Goal: Transaction & Acquisition: Purchase product/service

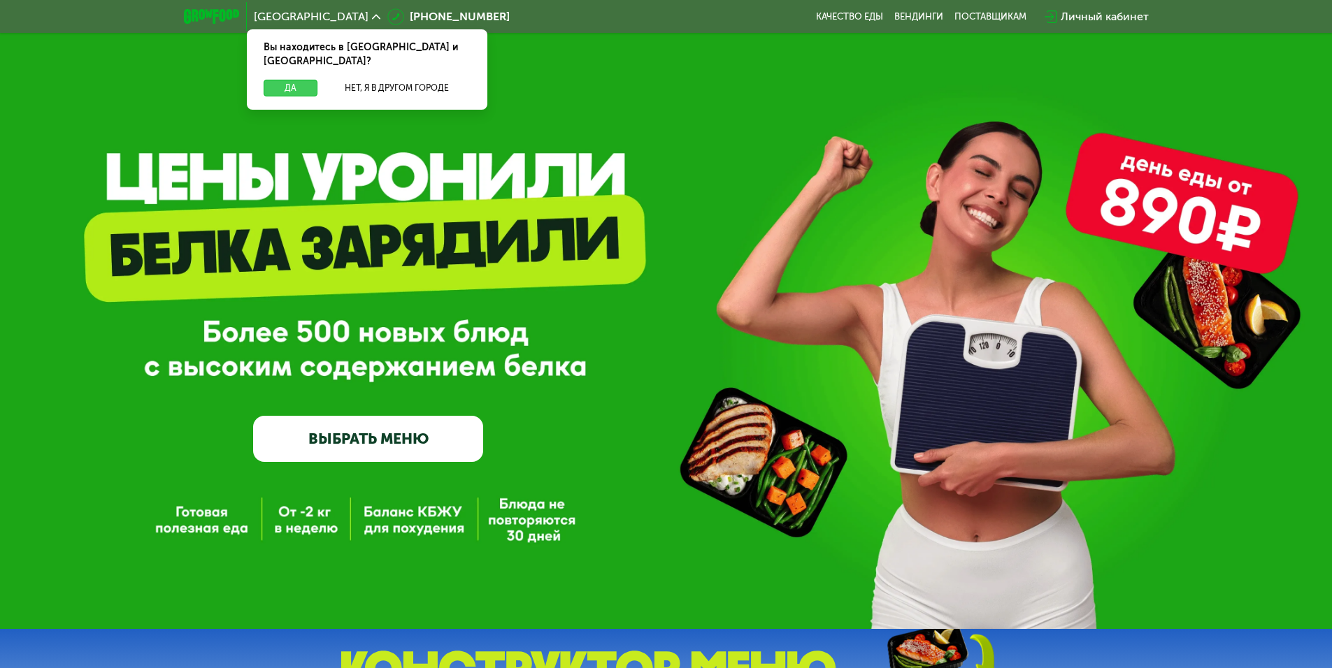
click at [273, 80] on button "Да" at bounding box center [291, 88] width 54 height 17
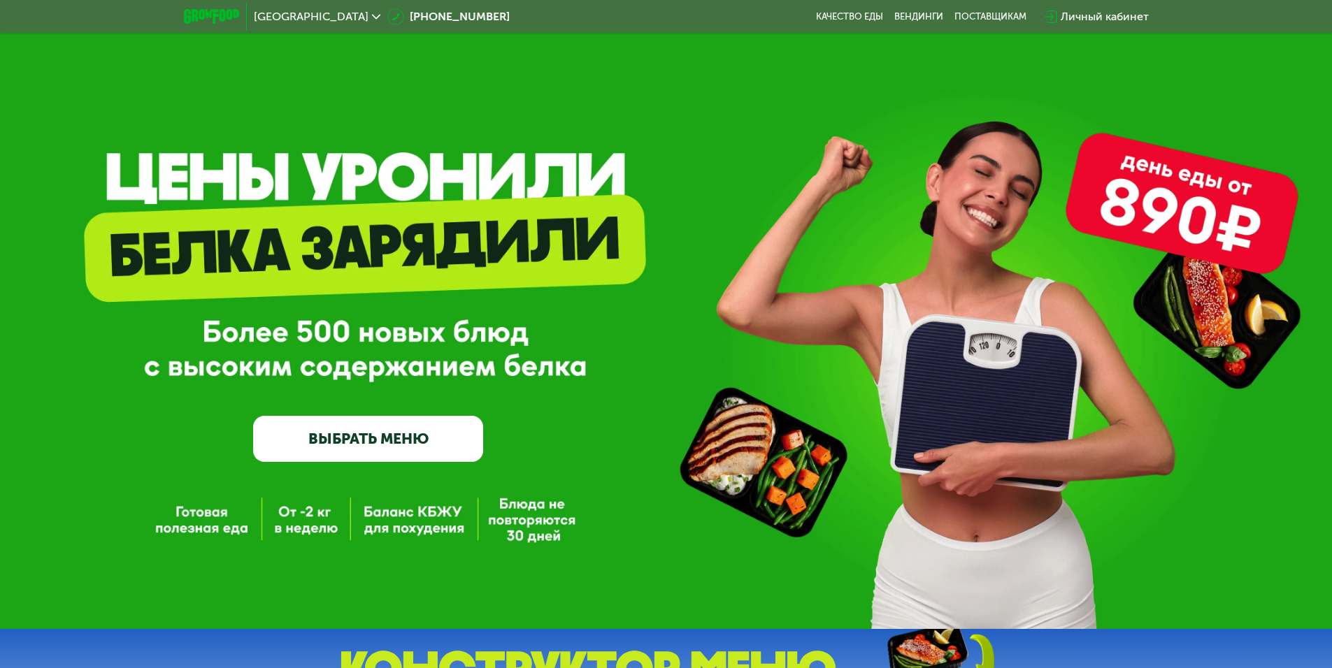
click at [440, 441] on link "ВЫБРАТЬ МЕНЮ" at bounding box center [368, 439] width 230 height 46
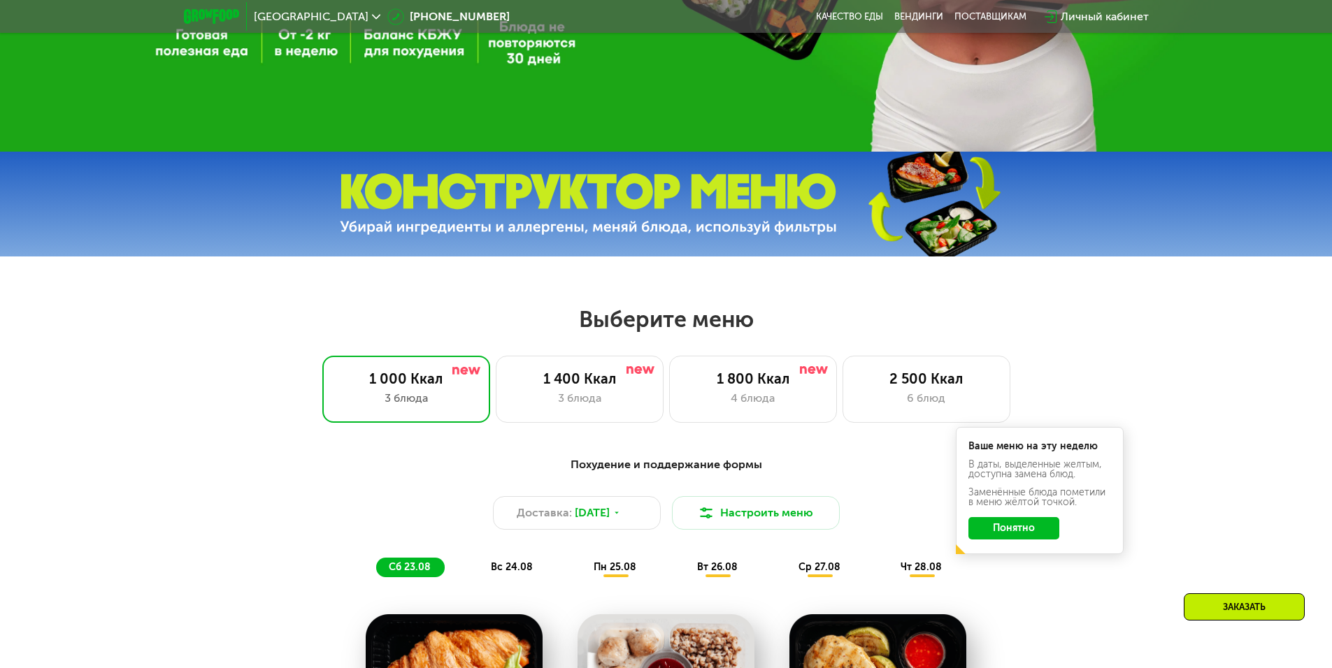
scroll to position [755, 0]
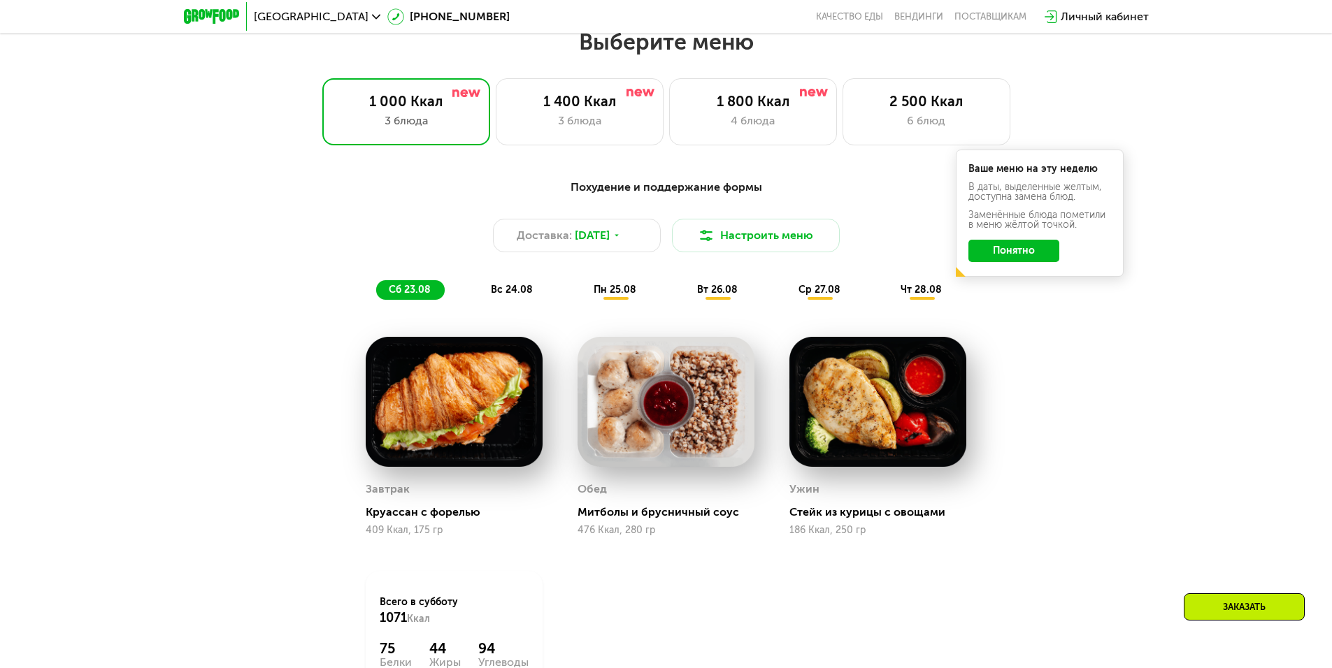
click at [1009, 255] on button "Понятно" at bounding box center [1013, 251] width 91 height 22
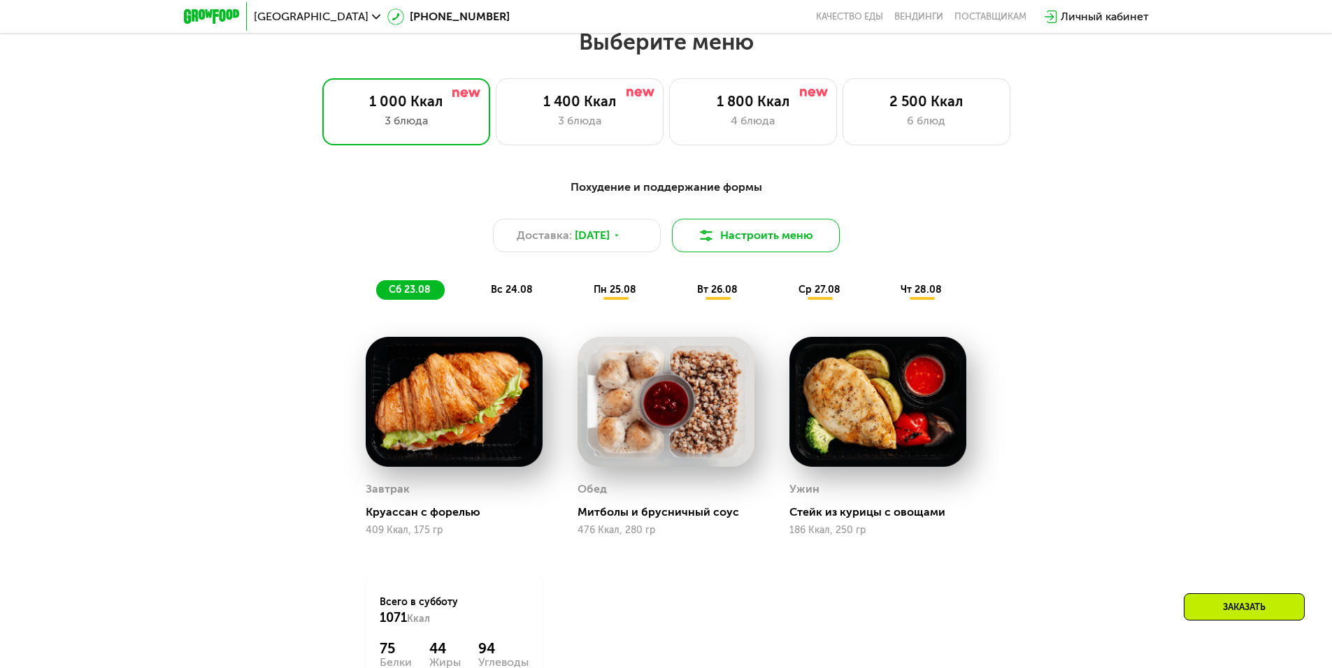
click at [818, 249] on button "Настроить меню" at bounding box center [756, 236] width 168 height 34
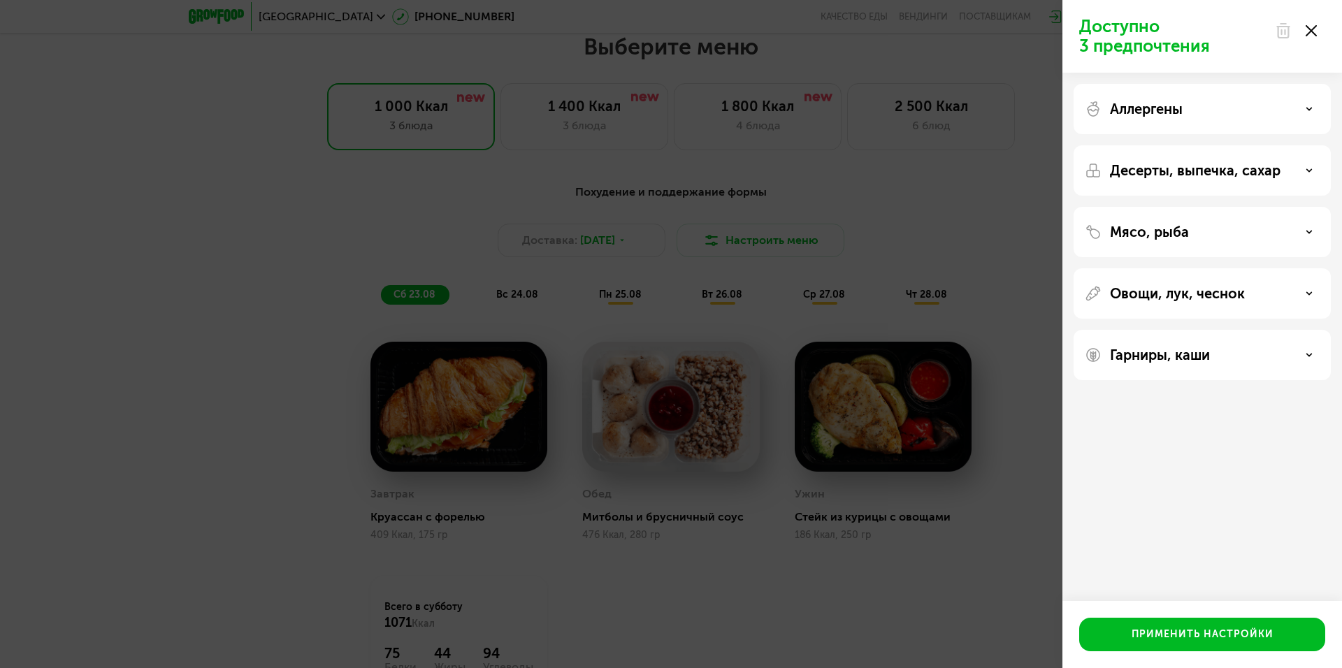
click at [1193, 268] on div "Мясо, рыба" at bounding box center [1202, 293] width 257 height 50
click at [1188, 268] on div "Мясо, рыба" at bounding box center [1202, 293] width 257 height 50
click at [1316, 231] on div "Мясо, рыба" at bounding box center [1202, 232] width 235 height 17
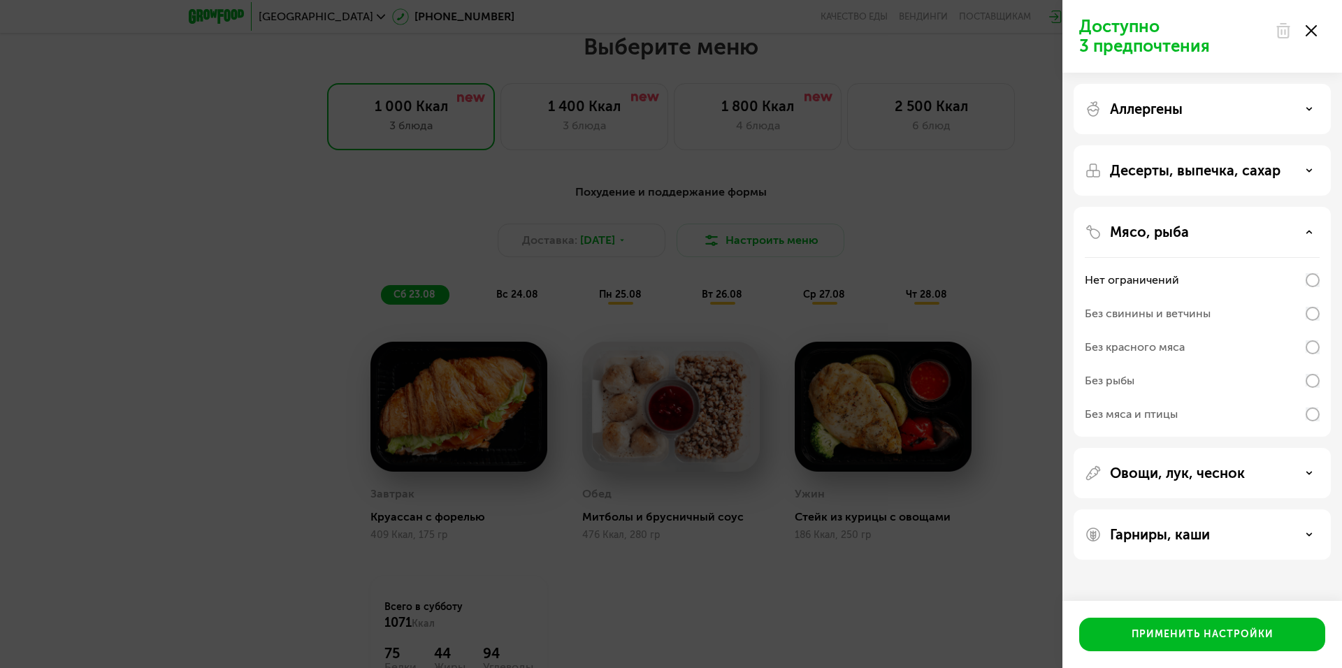
click at [1301, 331] on div "Без свинины и ветчины" at bounding box center [1202, 348] width 235 height 34
click at [1209, 175] on p "Десерты, выпечка, сахар" at bounding box center [1195, 170] width 171 height 17
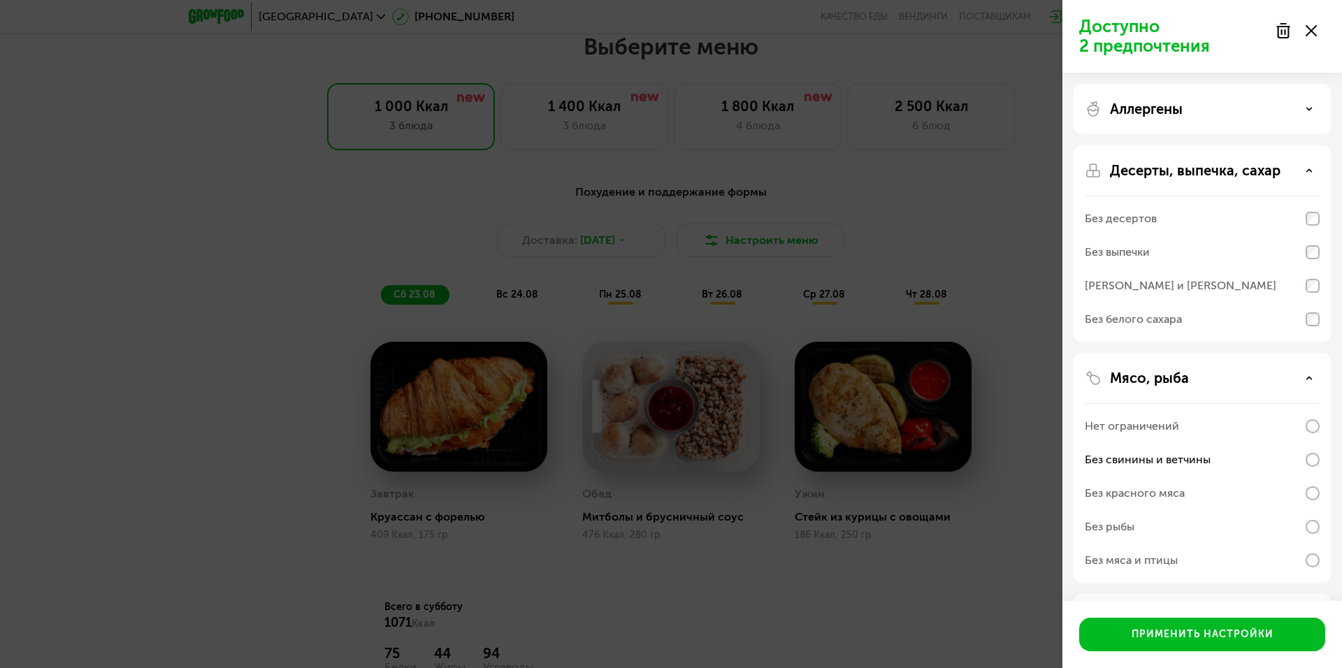
click at [1167, 324] on div "Без белого сахара" at bounding box center [1133, 319] width 97 height 17
click at [1157, 254] on div "Без выпечки" at bounding box center [1202, 253] width 235 height 34
click at [1218, 288] on div "[PERSON_NAME] и [PERSON_NAME]" at bounding box center [1181, 285] width 192 height 17
click at [1188, 212] on div "Без десертов" at bounding box center [1202, 219] width 235 height 34
click at [1320, 353] on div "Десерты, выпечка, сахар Без десертов Без выпечки Без сэндвичей и круассанов Без…" at bounding box center [1202, 468] width 257 height 230
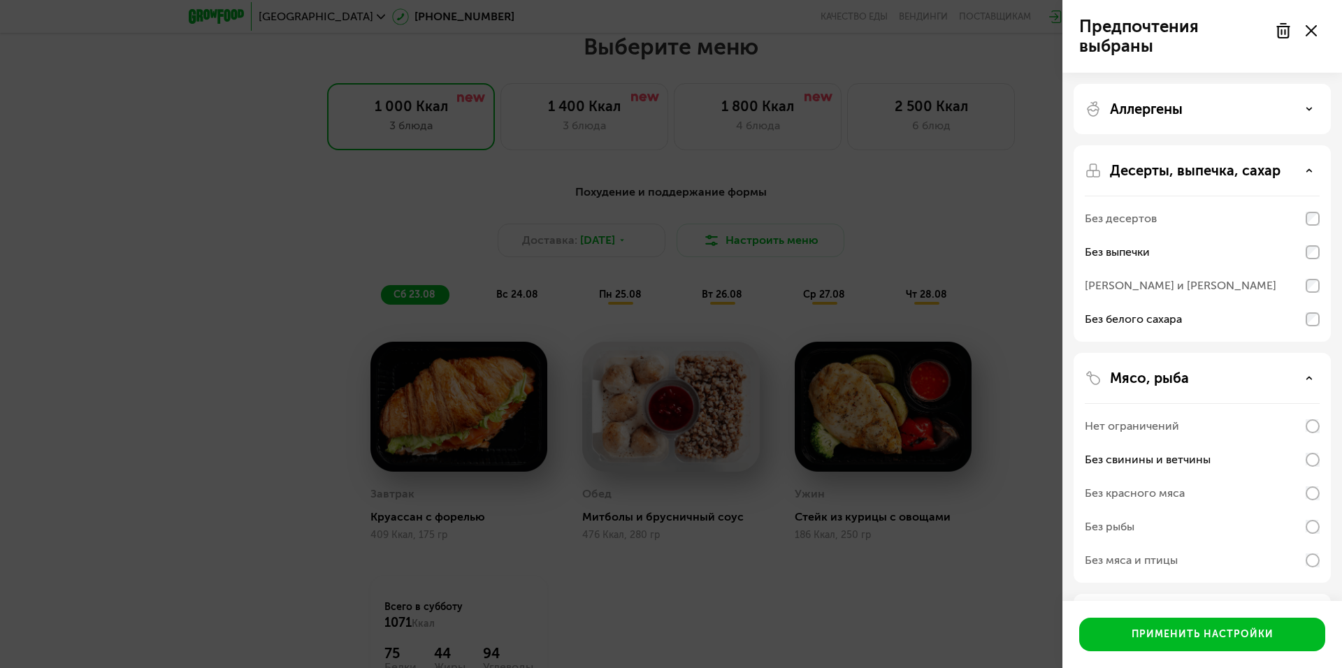
click at [1308, 294] on div "[PERSON_NAME] и [PERSON_NAME]" at bounding box center [1202, 286] width 235 height 34
click at [1308, 259] on div "Без выпечки" at bounding box center [1202, 253] width 235 height 34
click at [1301, 252] on div "Без выпечки" at bounding box center [1202, 253] width 235 height 34
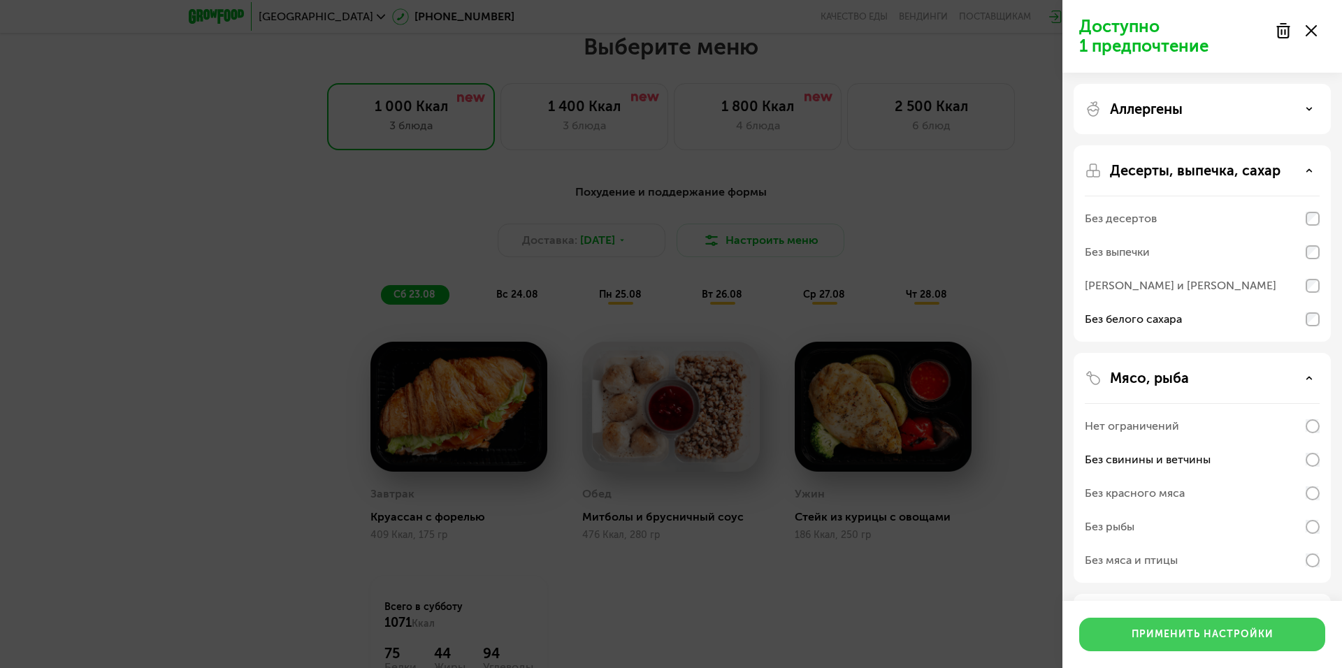
click at [1210, 625] on button "Применить настройки" at bounding box center [1202, 635] width 246 height 34
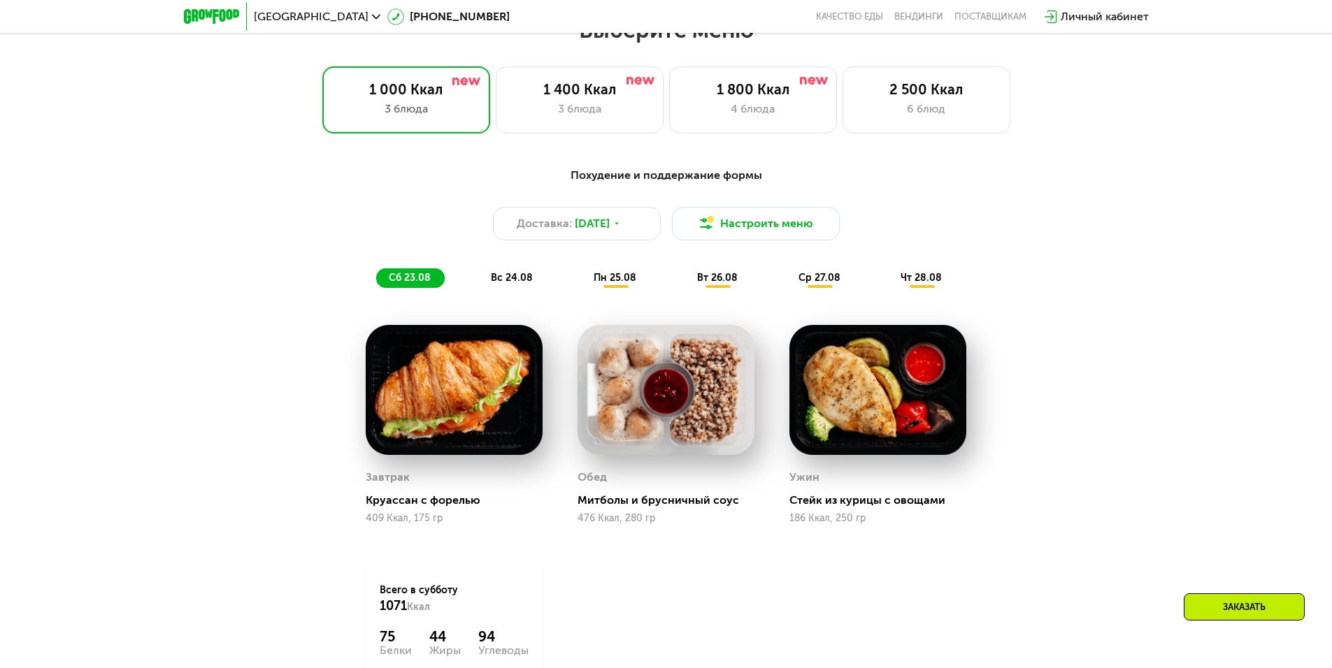
scroll to position [545, 0]
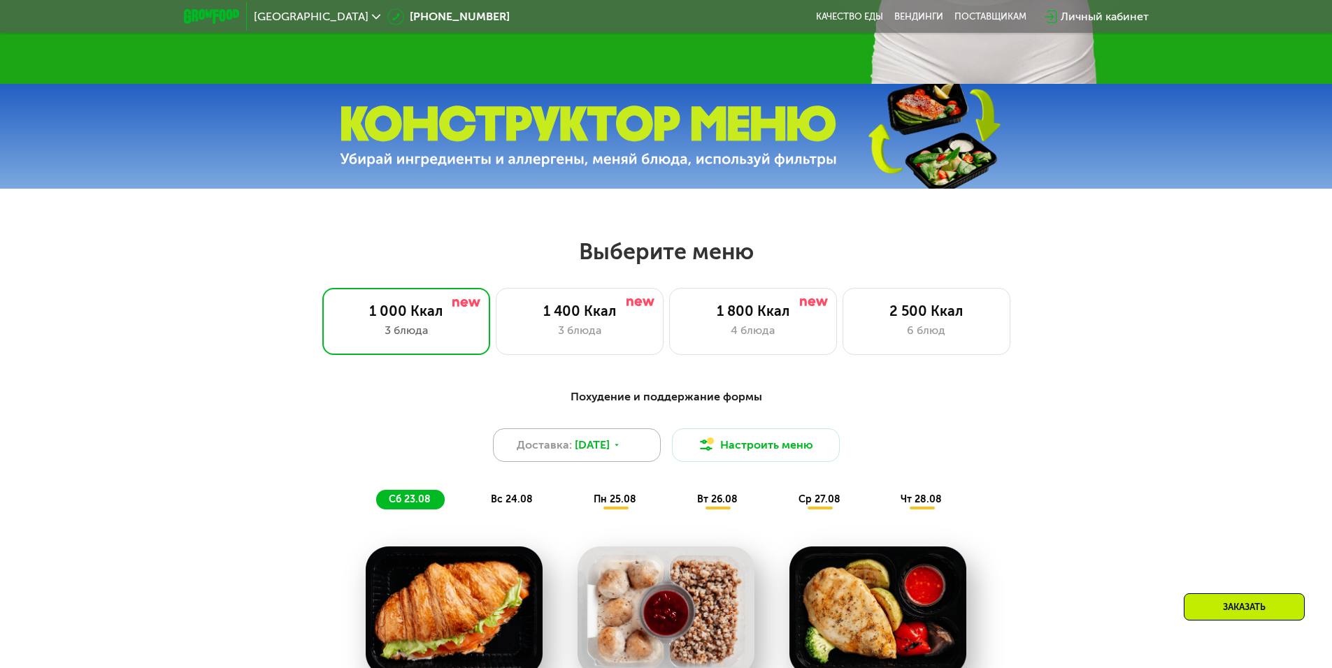
click at [587, 452] on span "[DATE]" at bounding box center [592, 445] width 35 height 17
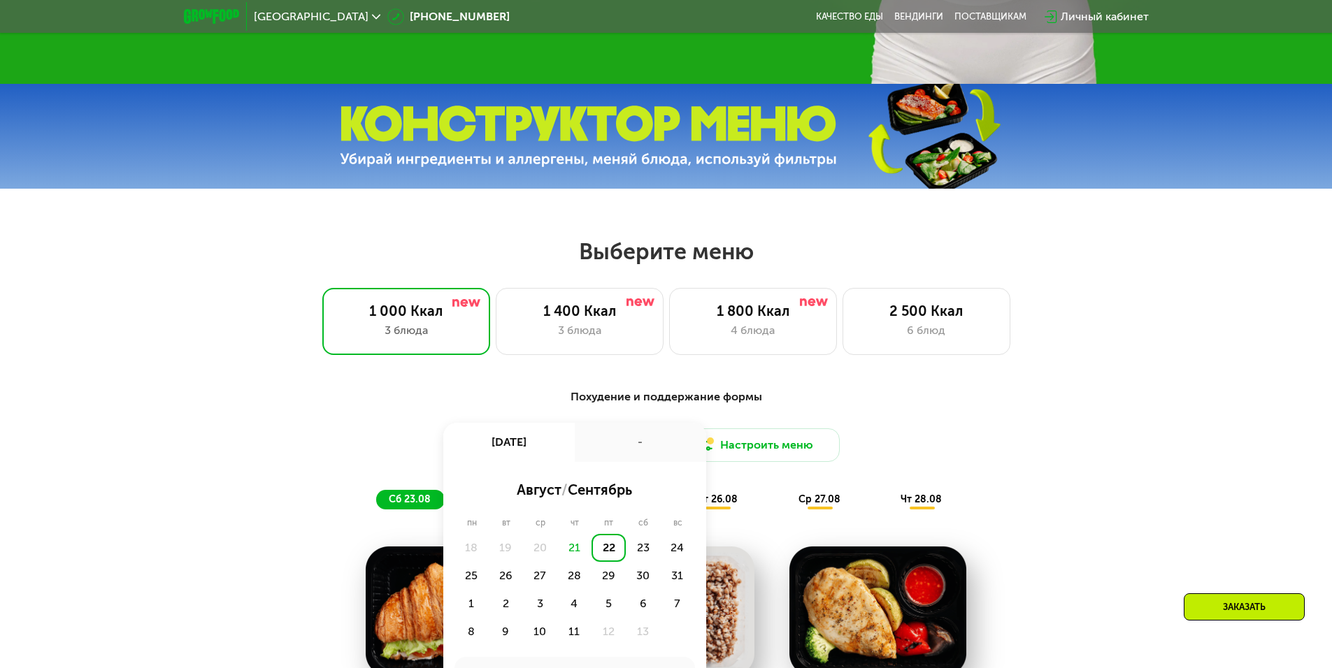
click at [604, 554] on div "22" at bounding box center [608, 548] width 34 height 28
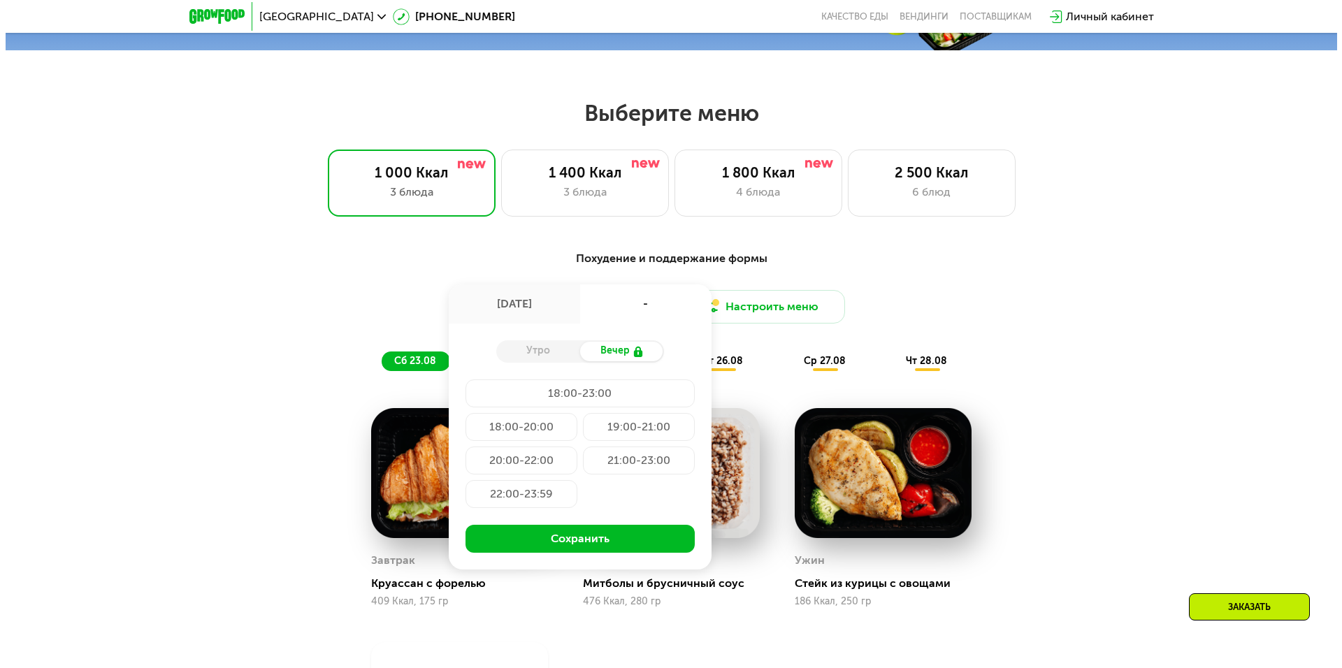
scroll to position [685, 0]
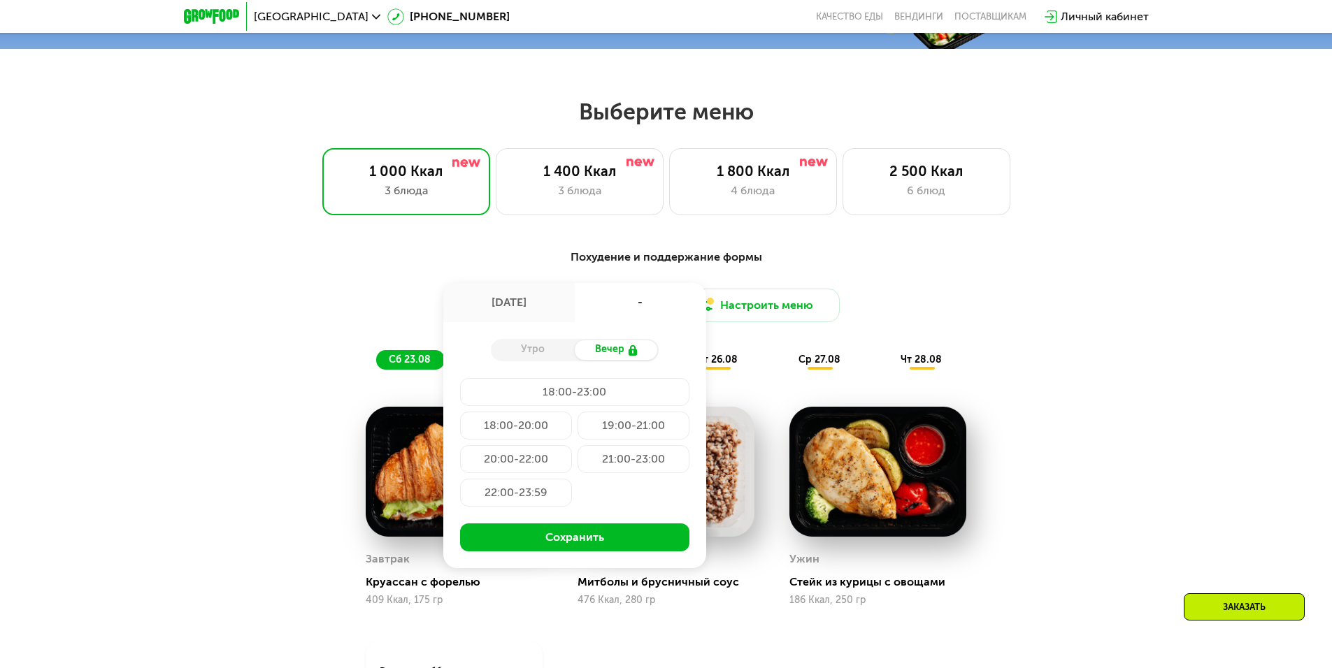
click at [628, 354] on icon at bounding box center [632, 350] width 11 height 11
click at [863, 322] on div "Доставка: [DATE] авг, пт 18:00-23:00 Утро Вечер 18:00-23:00 18:00-20:00 19:00-2…" at bounding box center [666, 306] width 828 height 34
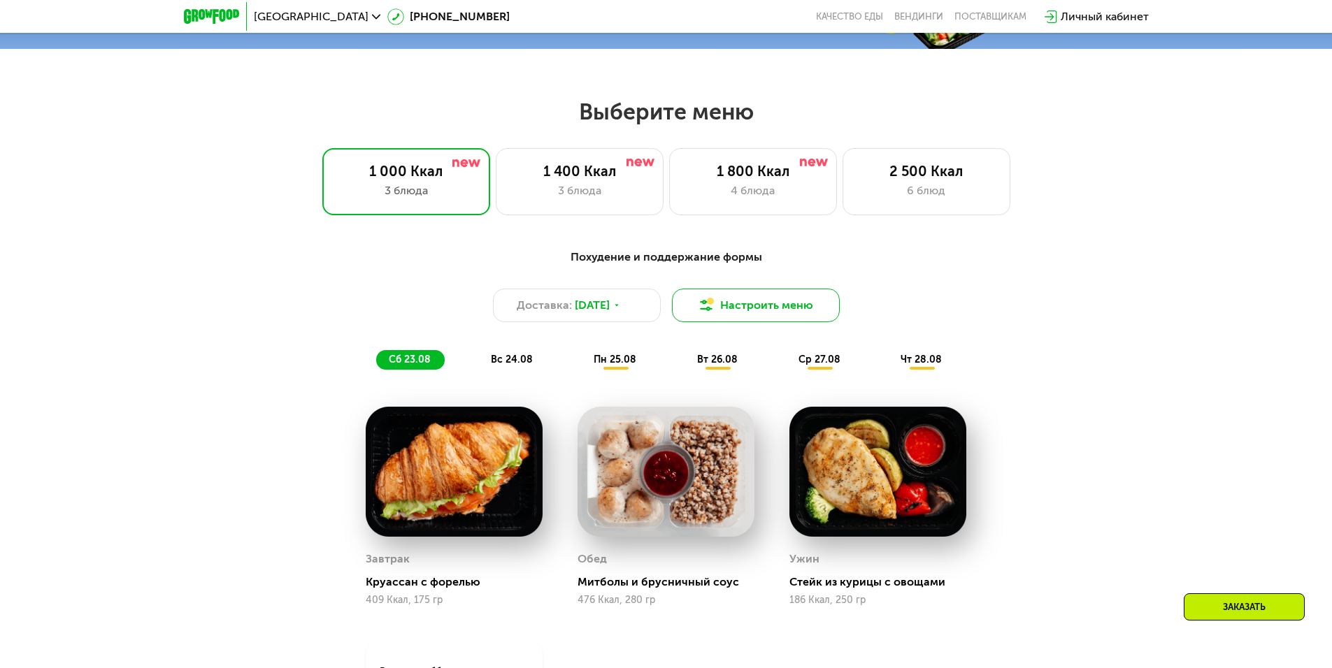
click at [773, 316] on button "Настроить меню" at bounding box center [756, 306] width 168 height 34
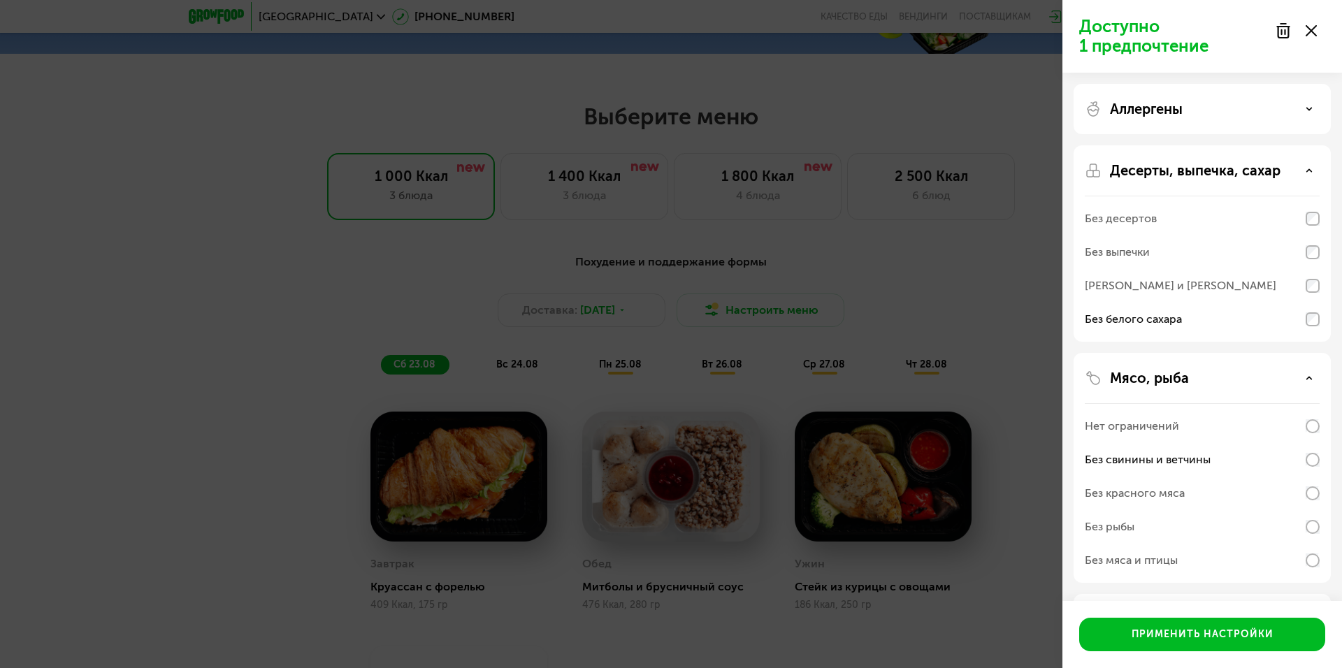
click at [1166, 110] on p "Аллергены" at bounding box center [1146, 109] width 73 height 17
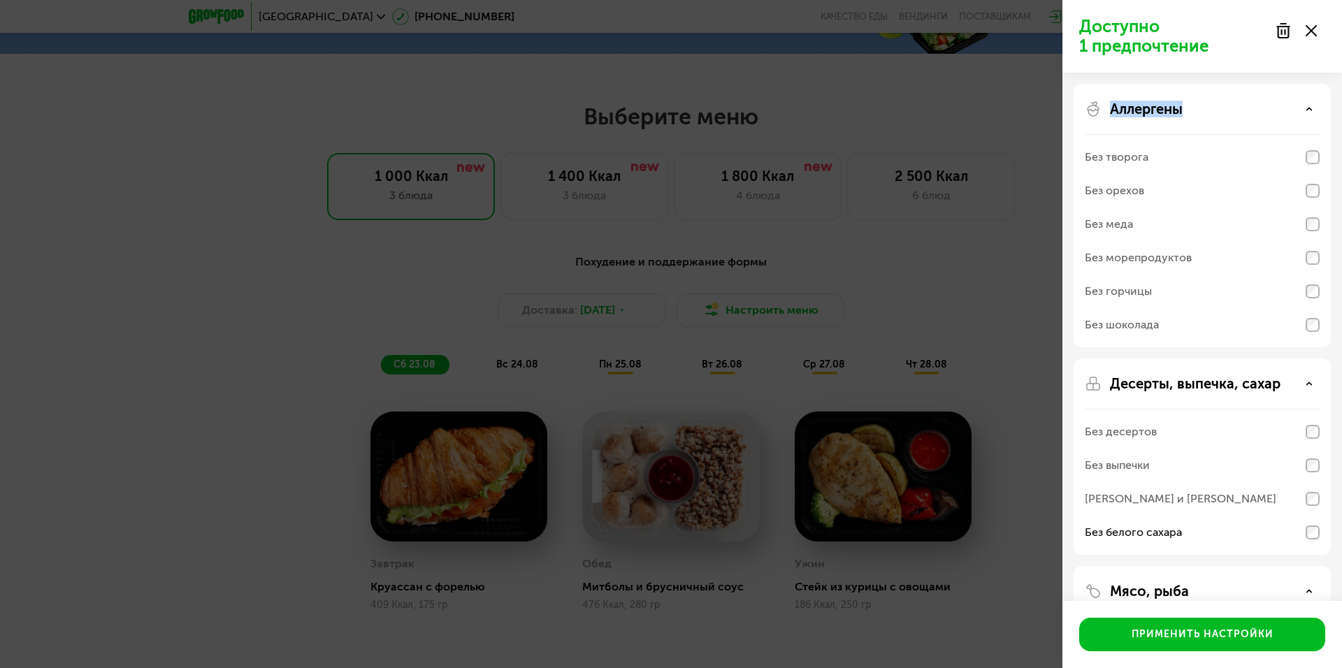
click at [1166, 112] on p "Аллергены" at bounding box center [1146, 109] width 73 height 17
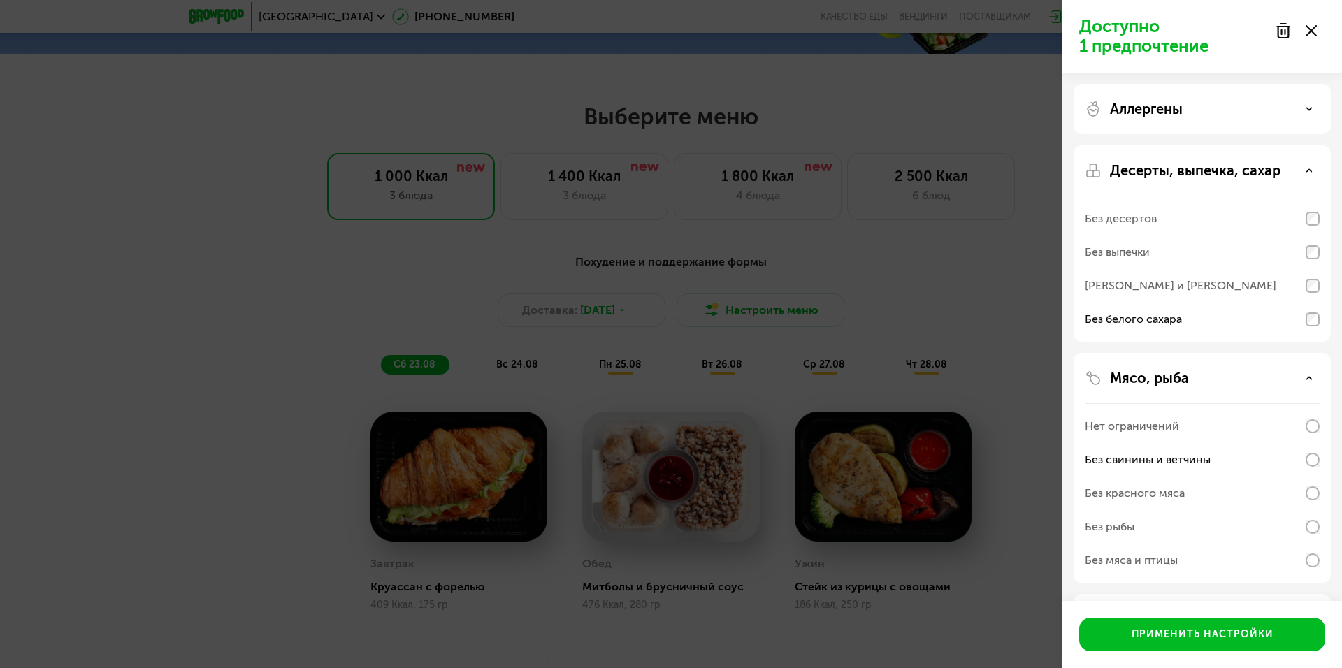
click at [1209, 348] on div "Аллергены Десерты, выпечка, сахар Без десертов Без выпечки Без сэндвичей и круа…" at bounding box center [1202, 395] width 280 height 644
click at [1207, 374] on div "Мясо, рыба" at bounding box center [1202, 378] width 235 height 17
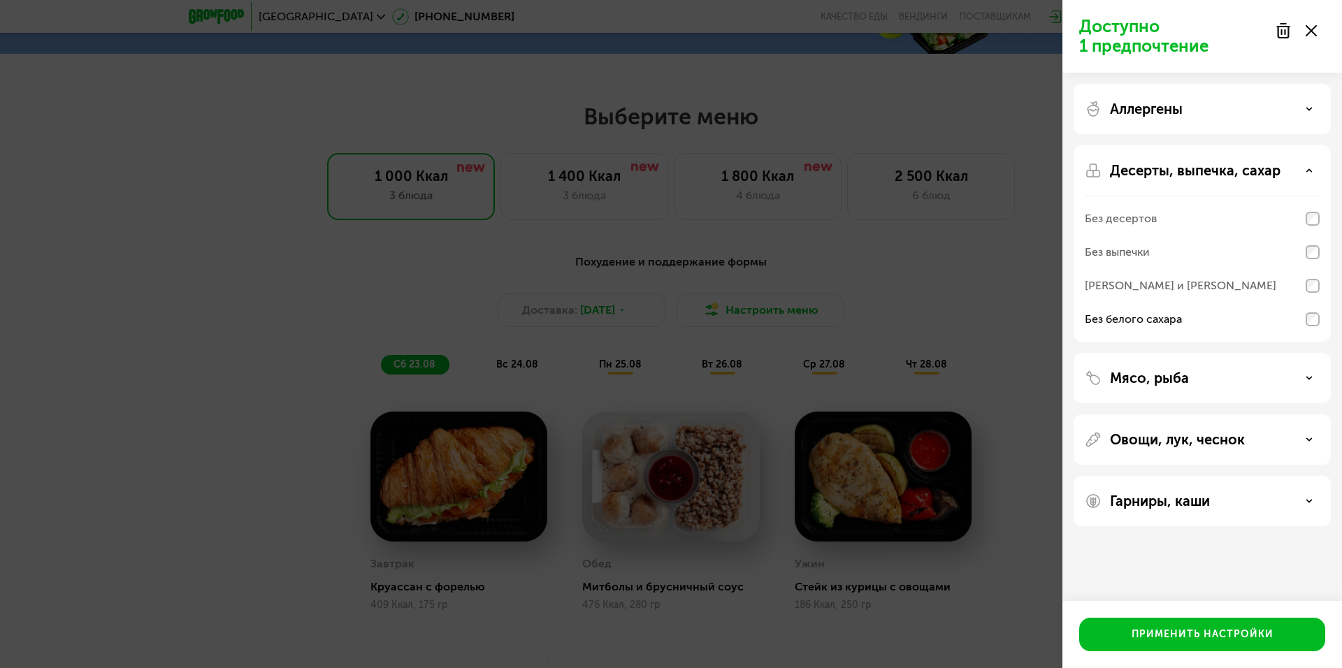
click at [1232, 501] on div "Гарниры, каши" at bounding box center [1202, 501] width 235 height 17
click at [1230, 444] on p "Овощи, лук, чеснок" at bounding box center [1177, 439] width 135 height 17
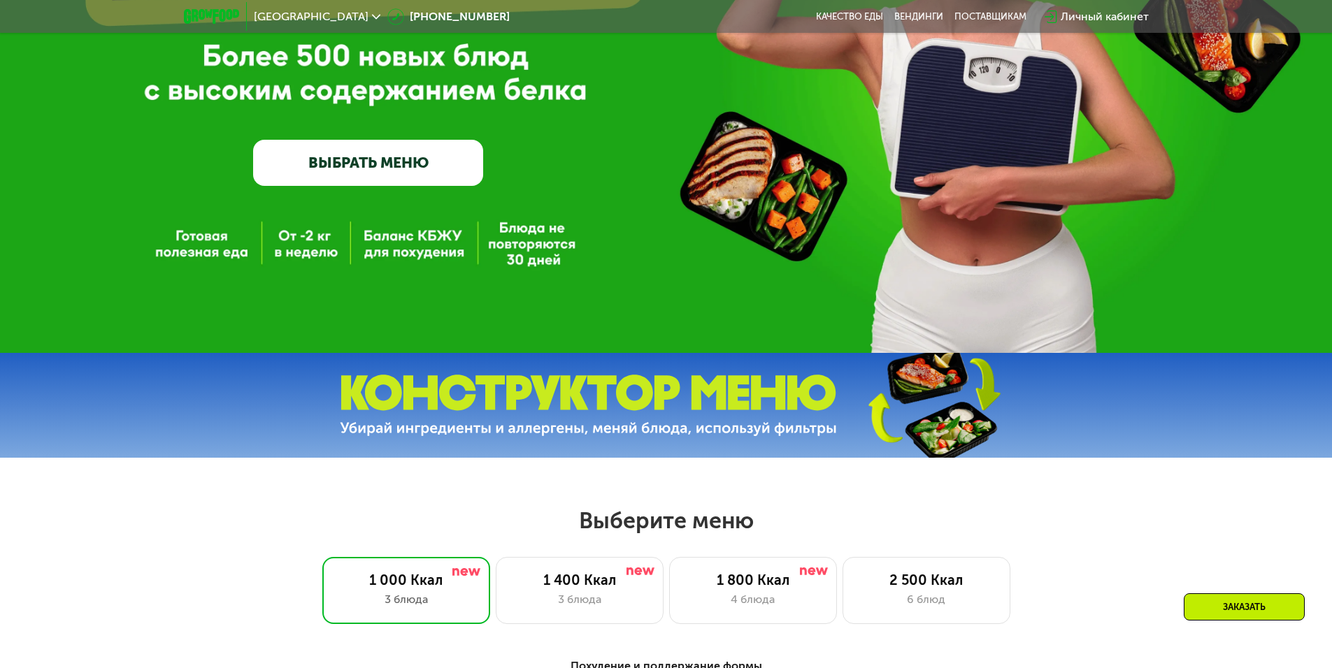
scroll to position [280, 0]
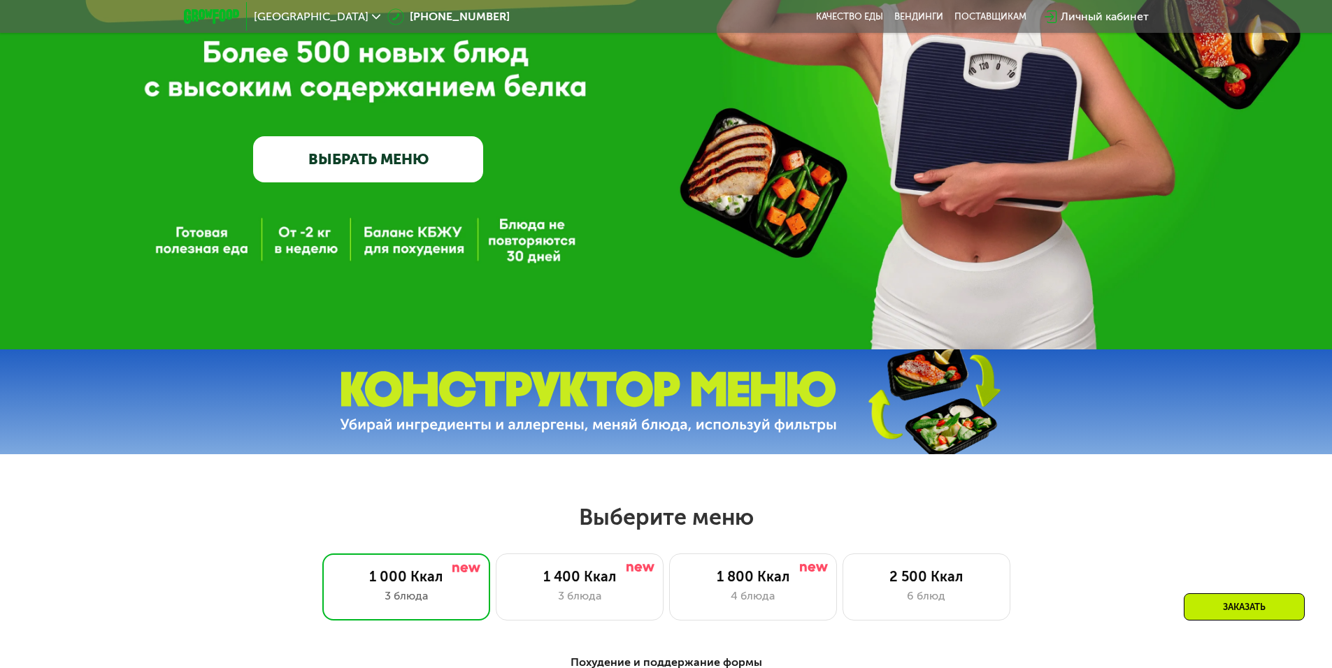
click at [436, 175] on link "ВЫБРАТЬ МЕНЮ" at bounding box center [368, 159] width 230 height 46
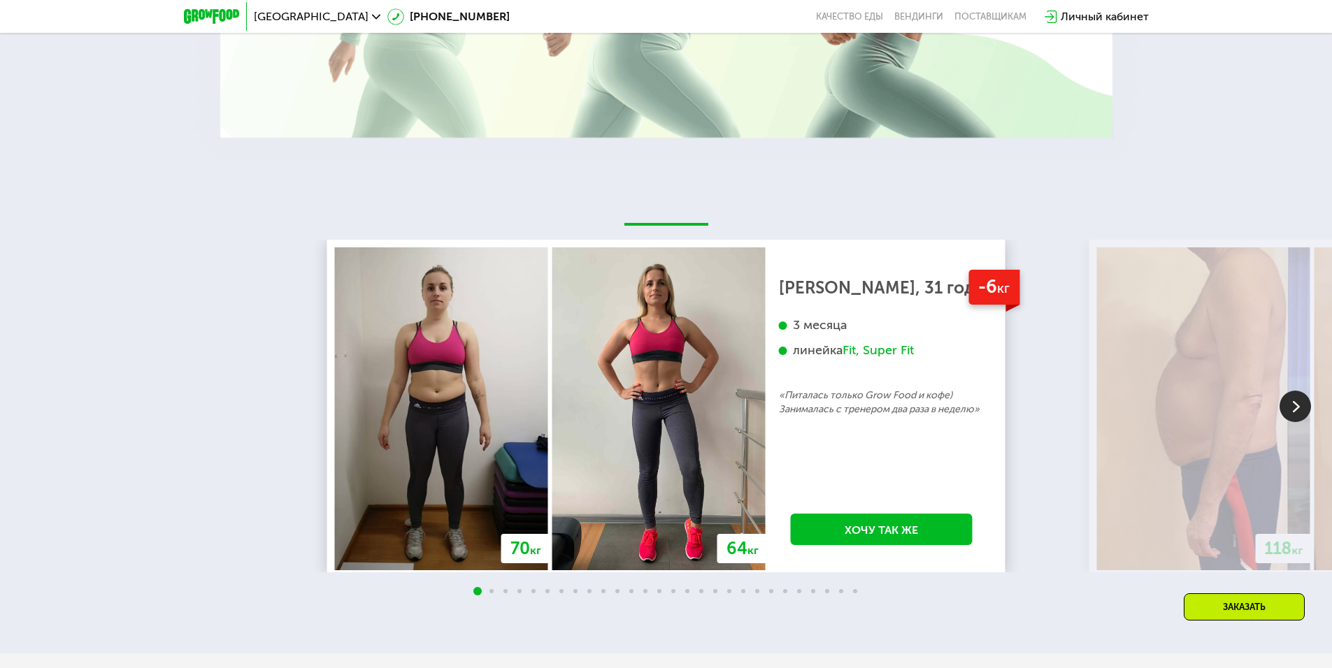
scroll to position [2572, 0]
